Goal: Find specific page/section: Find specific page/section

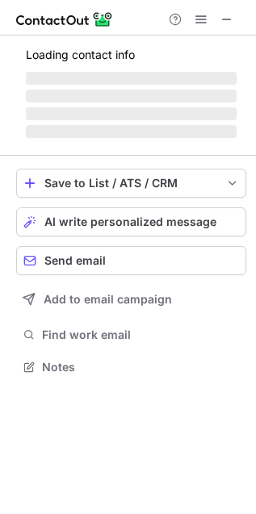
scroll to position [392, 256]
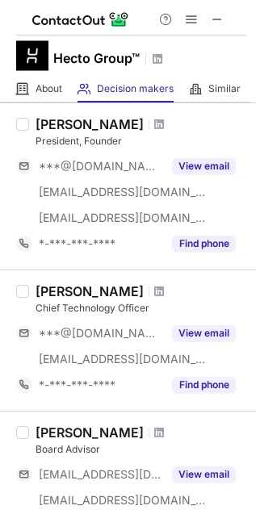
scroll to position [101, 0]
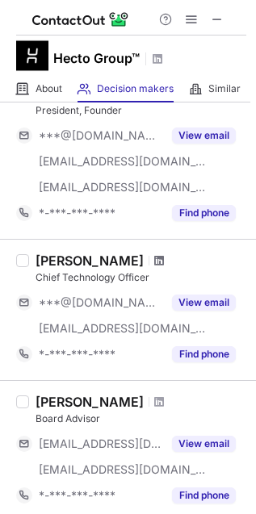
click at [154, 261] on span at bounding box center [159, 260] width 10 height 13
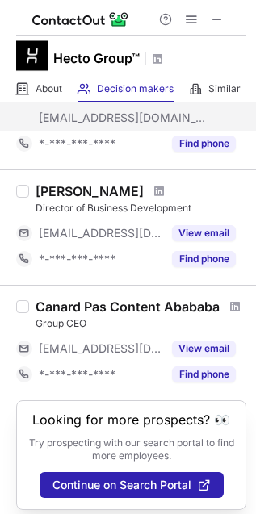
scroll to position [619, 0]
